Goal: Task Accomplishment & Management: Use online tool/utility

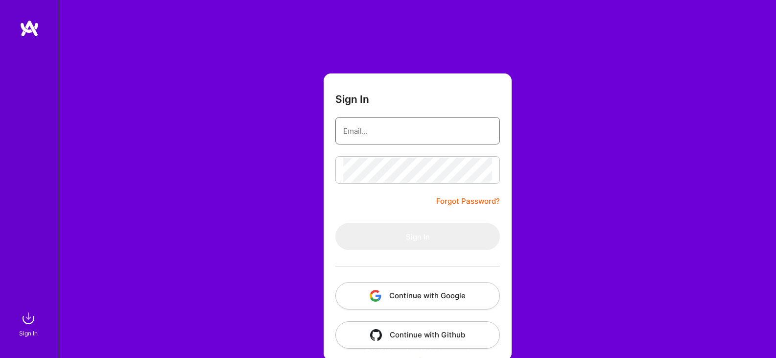
type input "[EMAIL_ADDRESS][DOMAIN_NAME]"
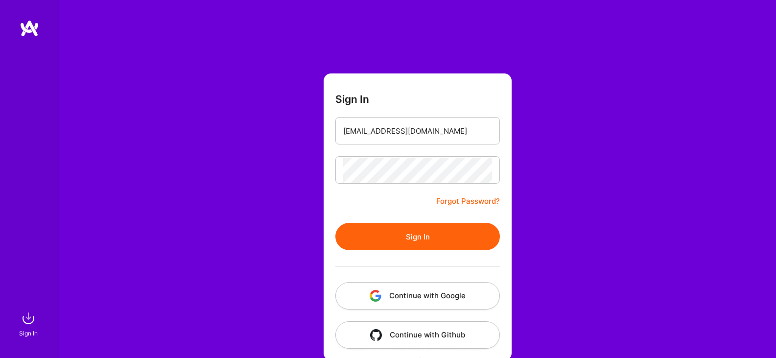
click at [367, 242] on button "Sign In" at bounding box center [417, 236] width 164 height 27
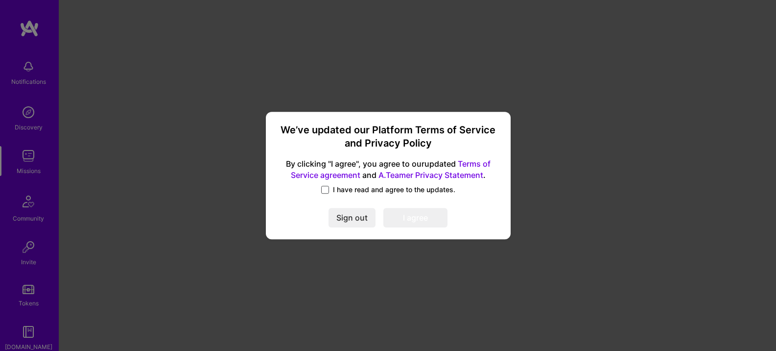
click at [326, 187] on span at bounding box center [325, 190] width 8 height 8
click at [0, 0] on input "I have read and agree to the updates." at bounding box center [0, 0] width 0 height 0
click at [422, 216] on button "I agree" at bounding box center [415, 218] width 64 height 20
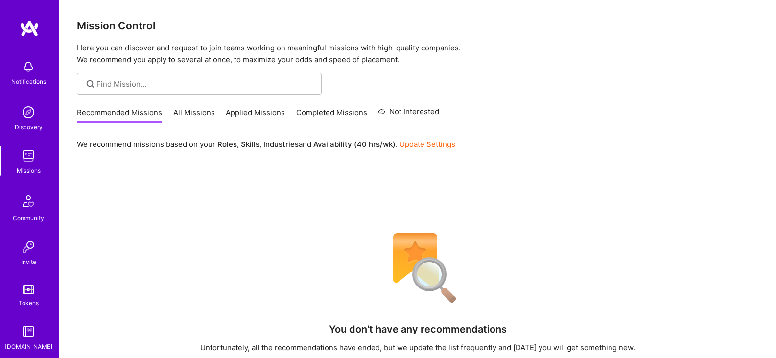
click at [239, 114] on link "Applied Missions" at bounding box center [255, 115] width 59 height 16
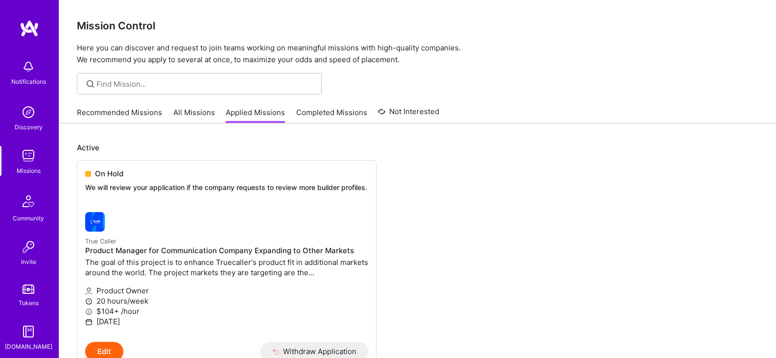
click at [186, 112] on link "All Missions" at bounding box center [194, 115] width 42 height 16
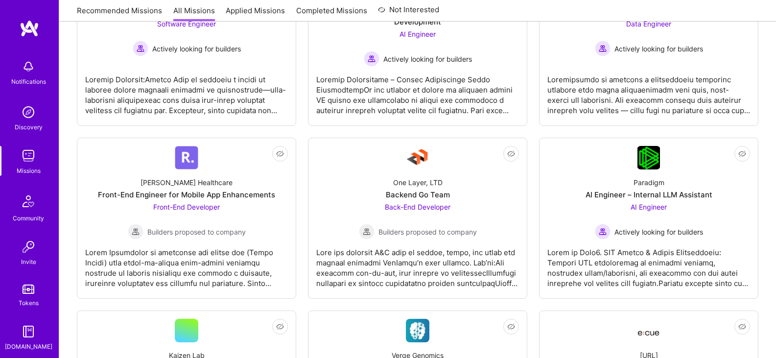
scroll to position [424, 0]
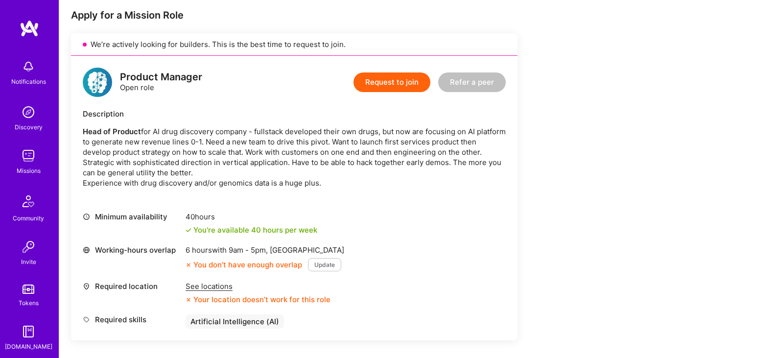
scroll to position [196, 0]
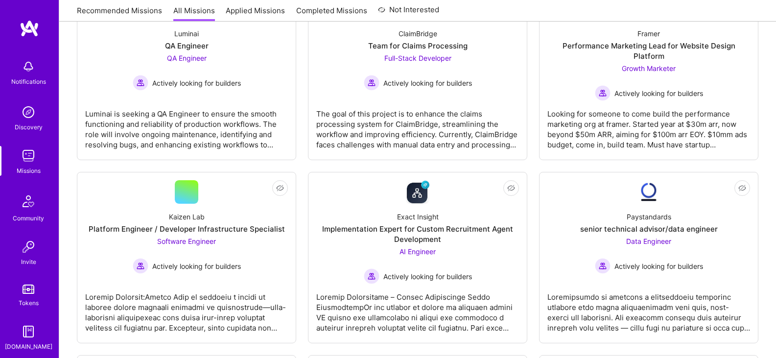
scroll to position [424, 0]
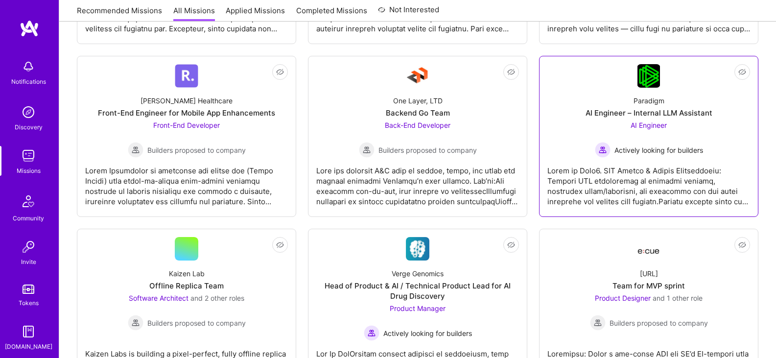
scroll to position [496, 0]
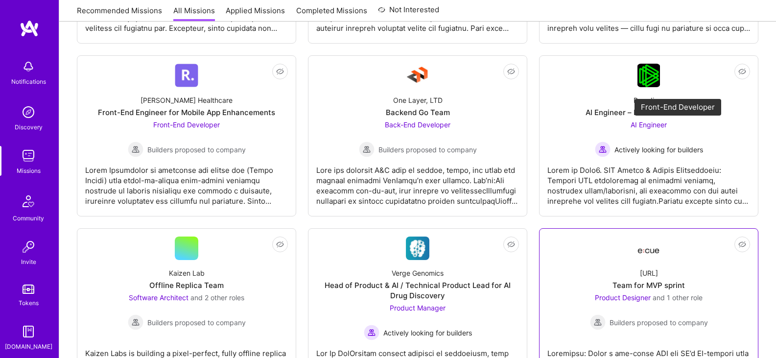
click at [702, 293] on span "and 1 other role" at bounding box center [678, 297] width 50 height 8
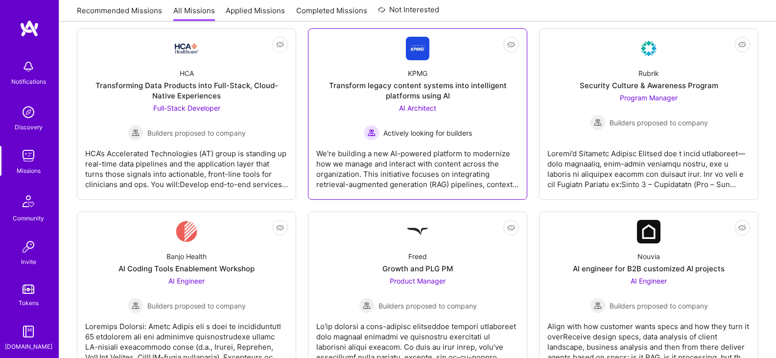
scroll to position [882, 0]
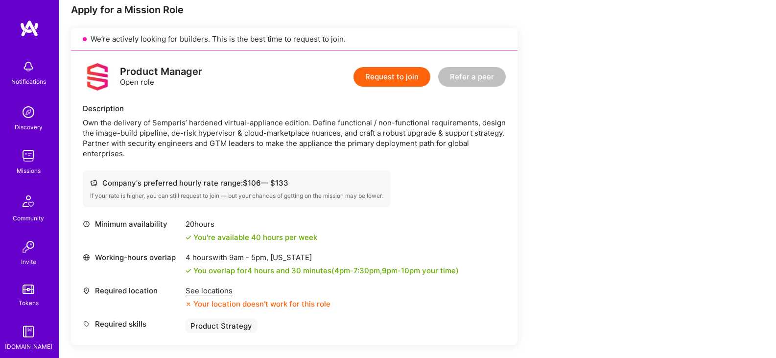
scroll to position [202, 0]
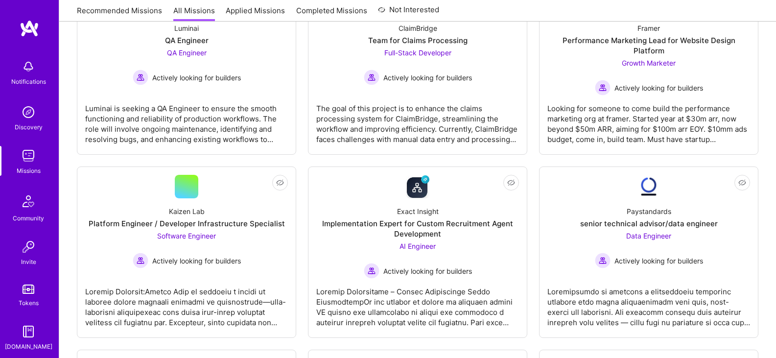
scroll to position [882, 0]
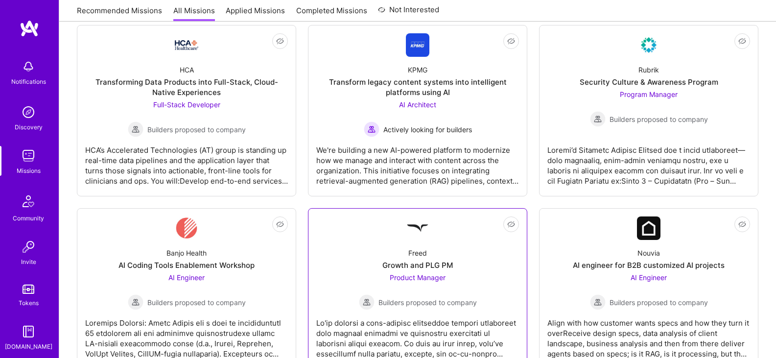
click at [316, 310] on div at bounding box center [417, 334] width 203 height 49
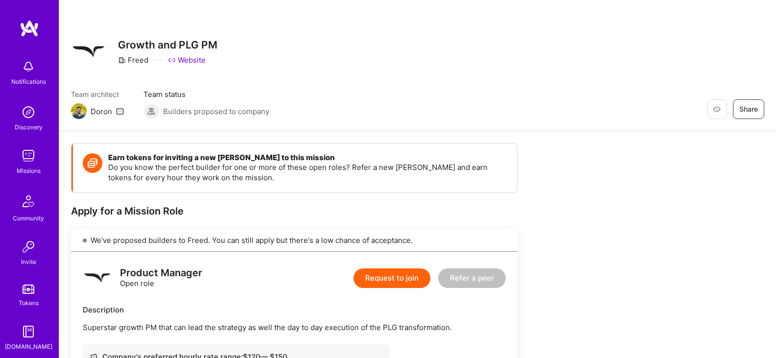
click at [117, 5] on div "Restore Not Interested Share Growth and PLG PM Freed Website Team architect [PE…" at bounding box center [417, 65] width 717 height 131
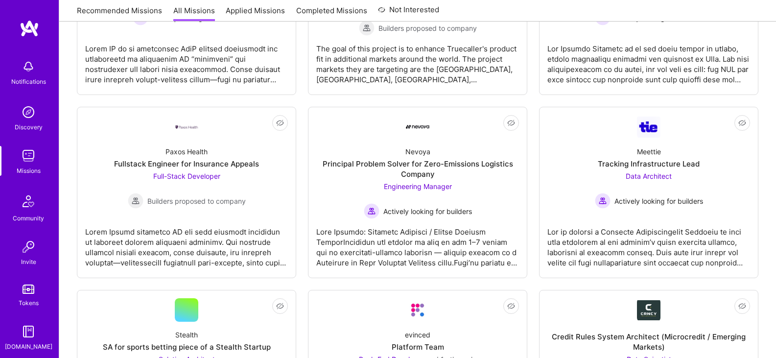
scroll to position [1879, 0]
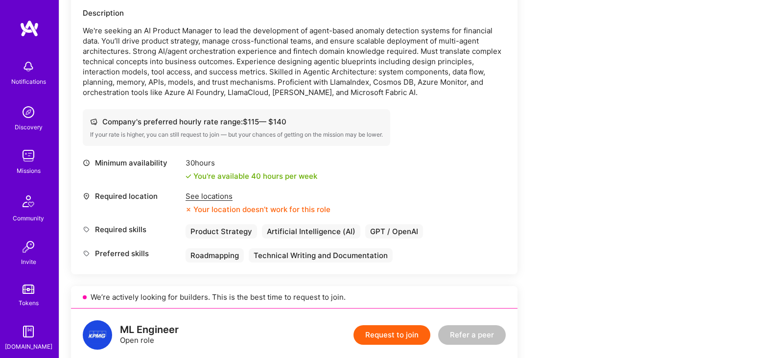
scroll to position [302, 0]
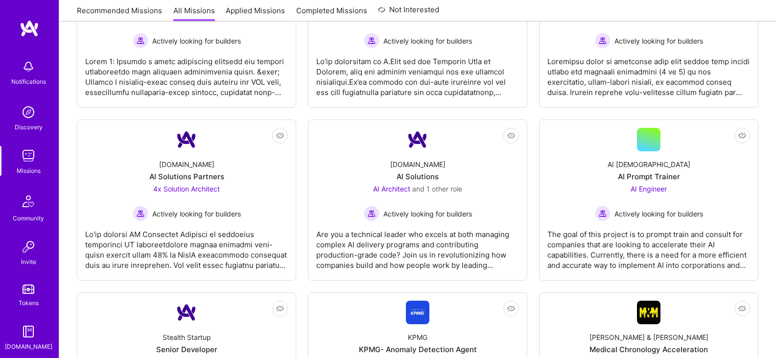
scroll to position [2222, 0]
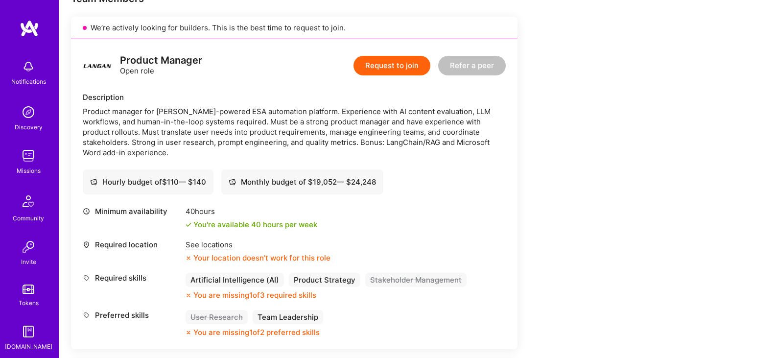
scroll to position [213, 0]
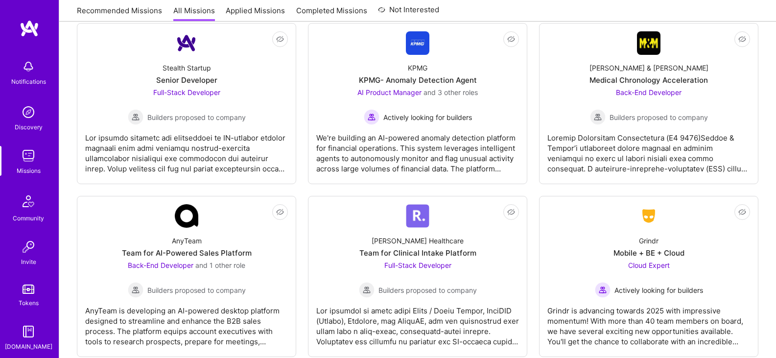
scroll to position [2554, 0]
